Goal: Register for event/course

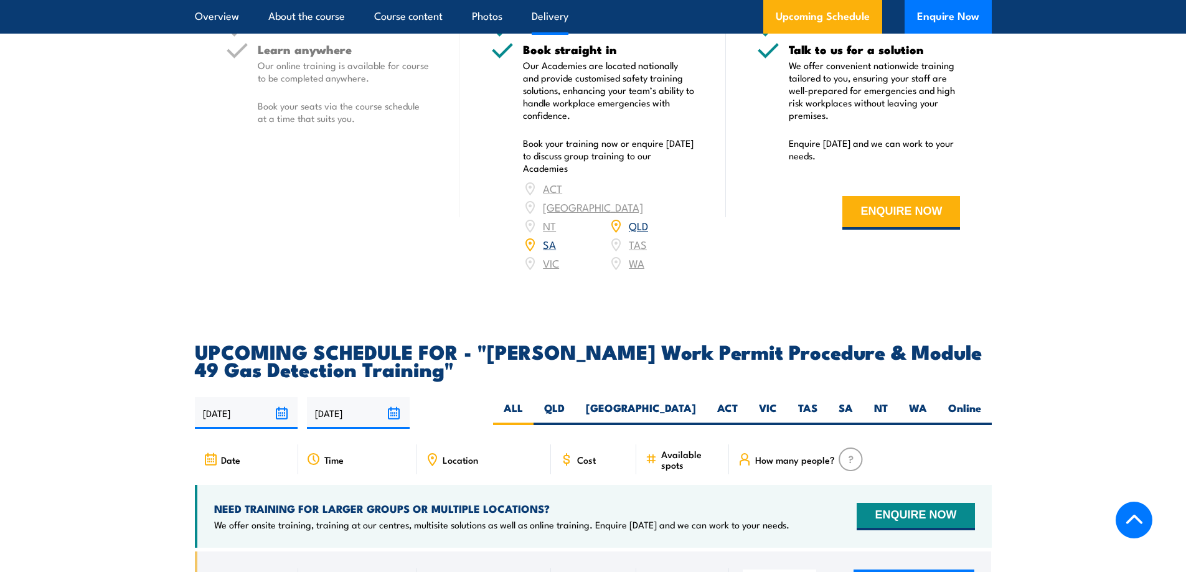
scroll to position [1743, 0]
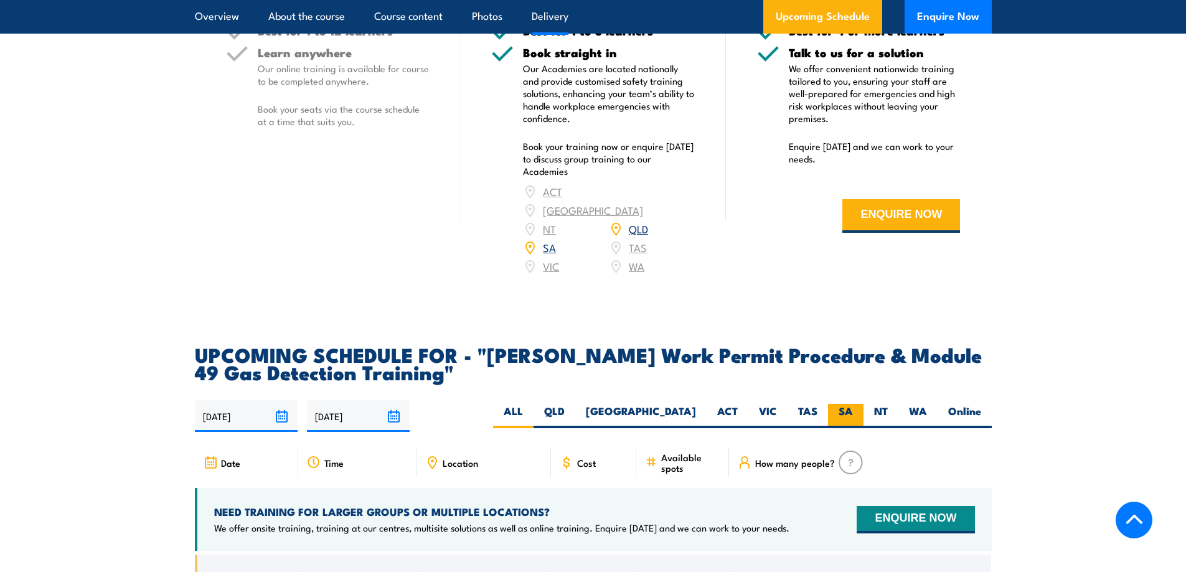
click at [841, 404] on label "SA" at bounding box center [845, 416] width 35 height 24
click at [853, 404] on input "SA" at bounding box center [857, 408] width 8 height 8
radio input "true"
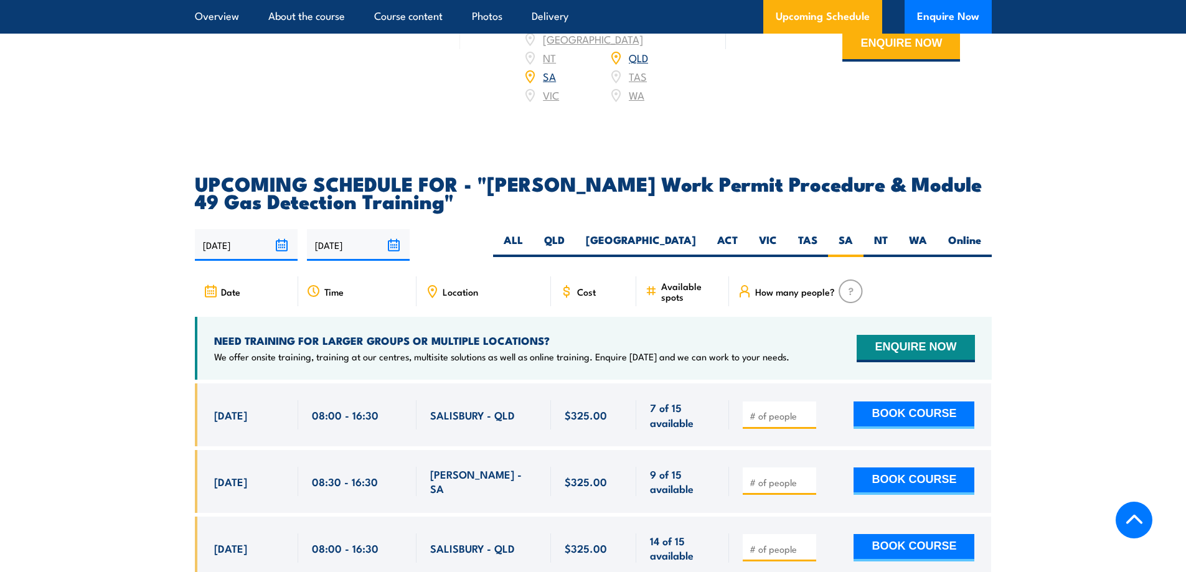
scroll to position [1930, 0]
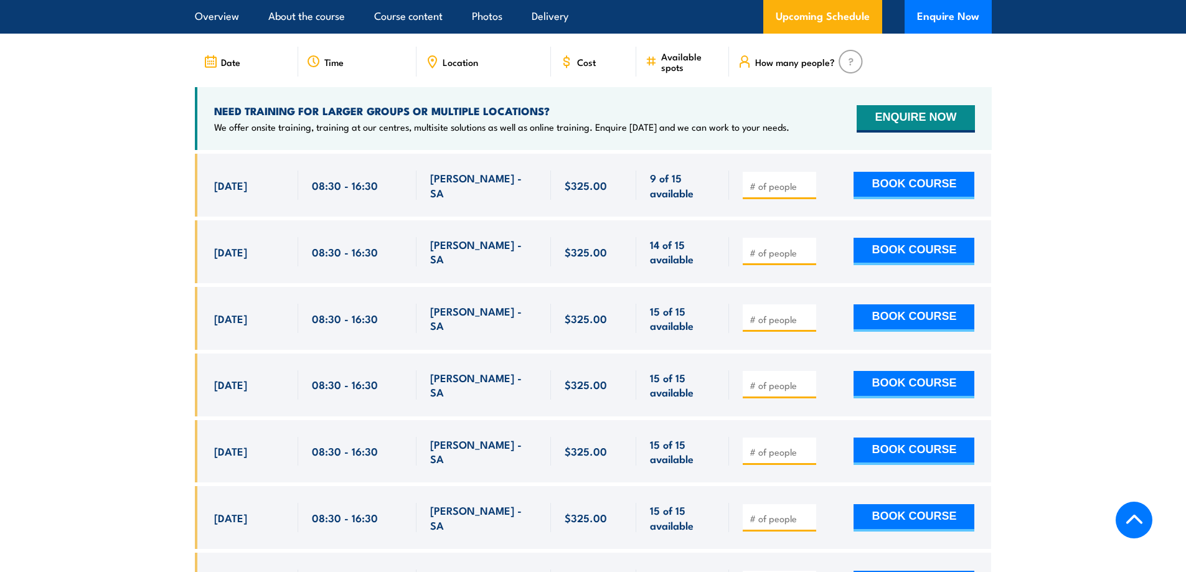
scroll to position [2180, 0]
